Goal: Entertainment & Leisure: Consume media (video, audio)

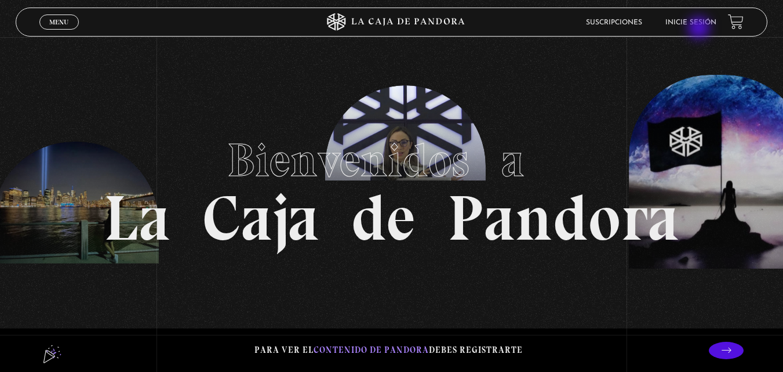
click at [700, 28] on li "Inicie sesión" at bounding box center [691, 22] width 51 height 18
click at [691, 24] on link "Inicie sesión" at bounding box center [691, 22] width 51 height 7
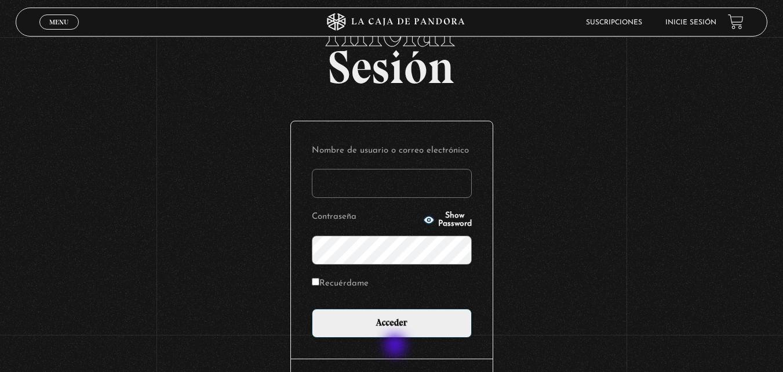
scroll to position [58, 0]
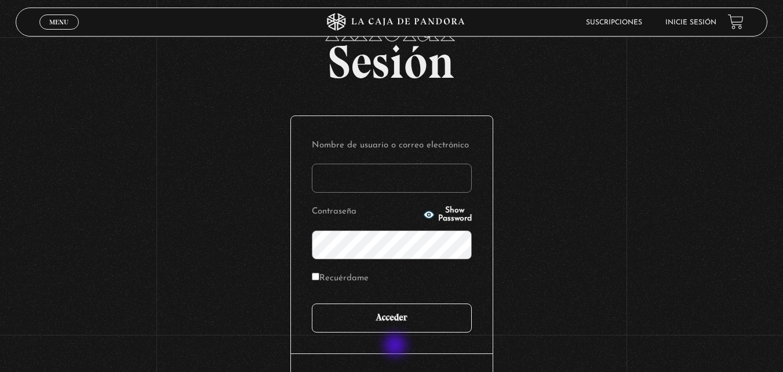
type input "vbadilla"
click at [408, 327] on input "Acceder" at bounding box center [392, 317] width 160 height 29
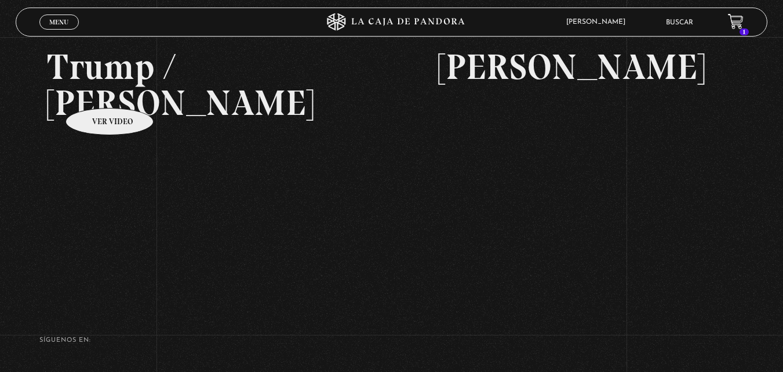
scroll to position [152, 0]
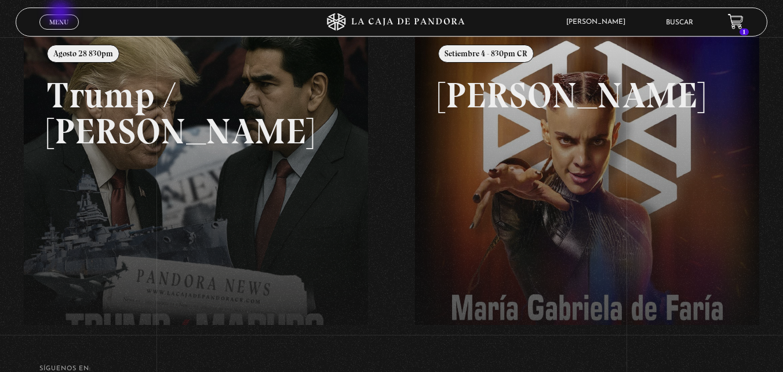
click at [55, 24] on span "Menu" at bounding box center [58, 22] width 19 height 7
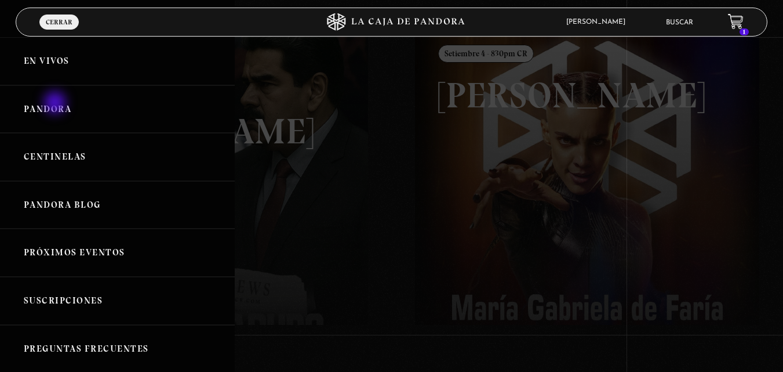
click at [56, 104] on link "Pandora" at bounding box center [117, 109] width 235 height 48
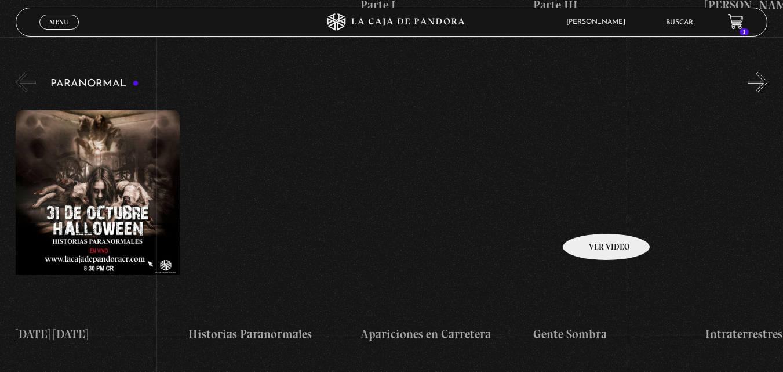
scroll to position [503, 0]
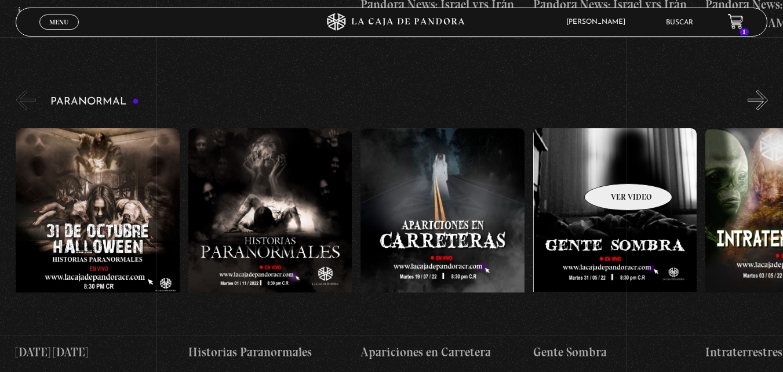
click at [614, 159] on figure at bounding box center [615, 232] width 164 height 209
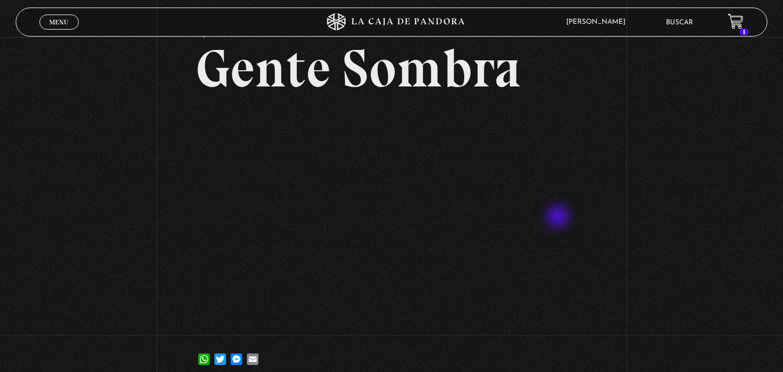
scroll to position [58, 0]
